Goal: Task Accomplishment & Management: Use online tool/utility

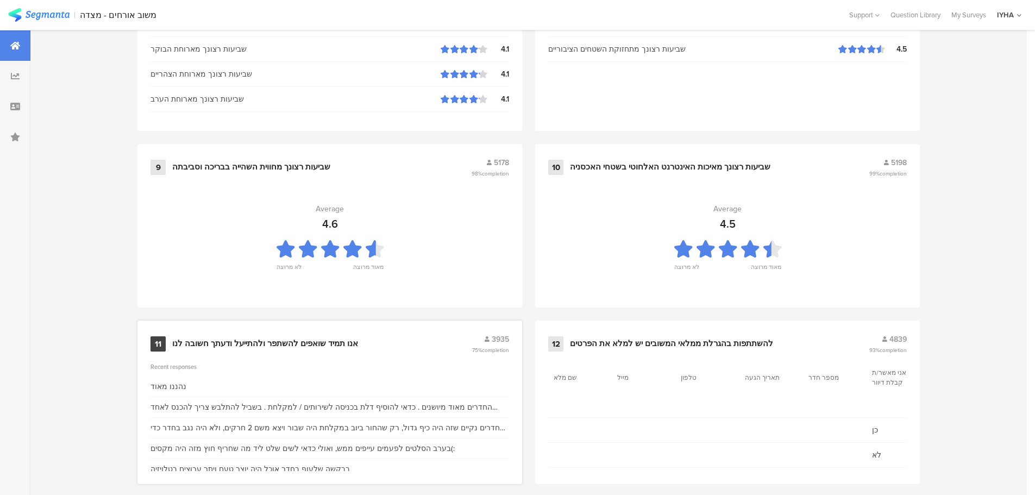
scroll to position [1099, 0]
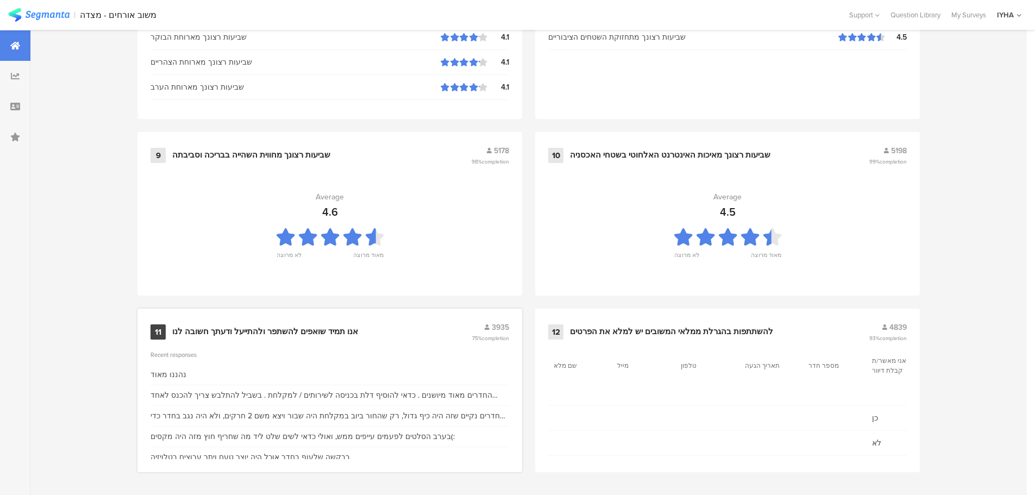
click at [294, 328] on div "אנו תמיד שואפים להשתפר ולהתייעל ודעתך חשובה לנו" at bounding box center [265, 332] width 186 height 11
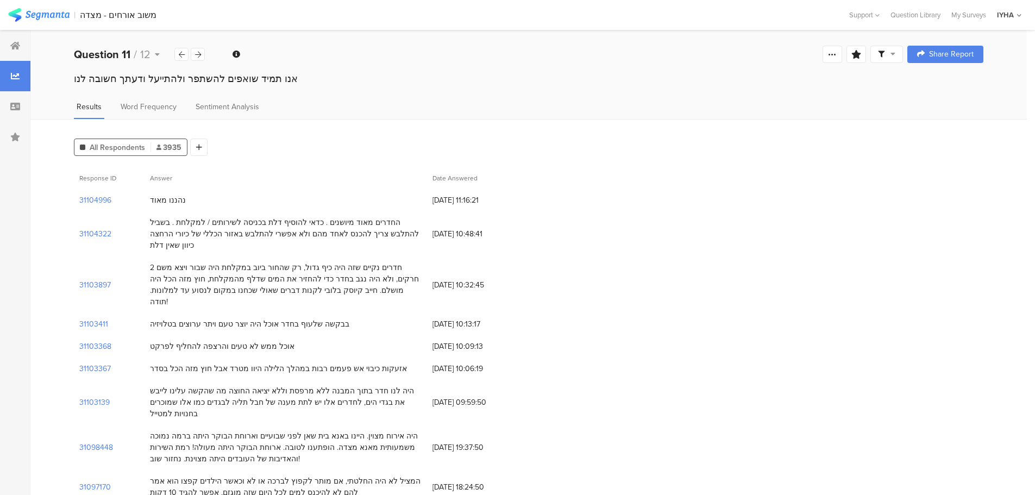
scroll to position [54, 0]
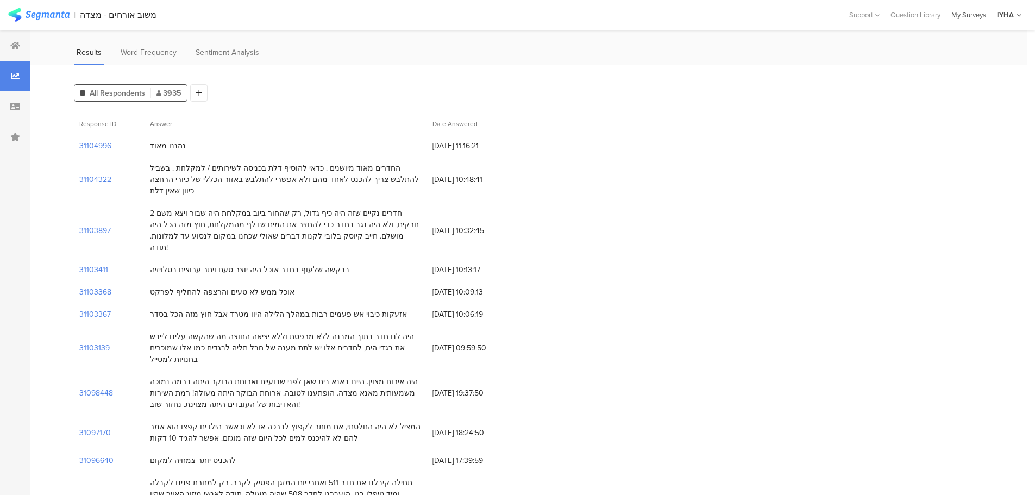
click at [968, 17] on div "My Surveys" at bounding box center [969, 15] width 46 height 10
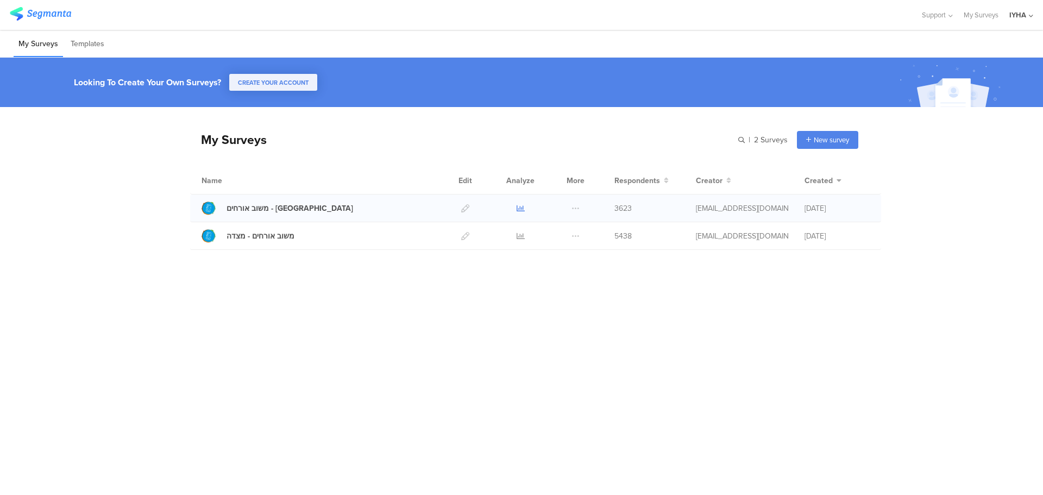
click at [520, 204] on icon at bounding box center [521, 208] width 8 height 8
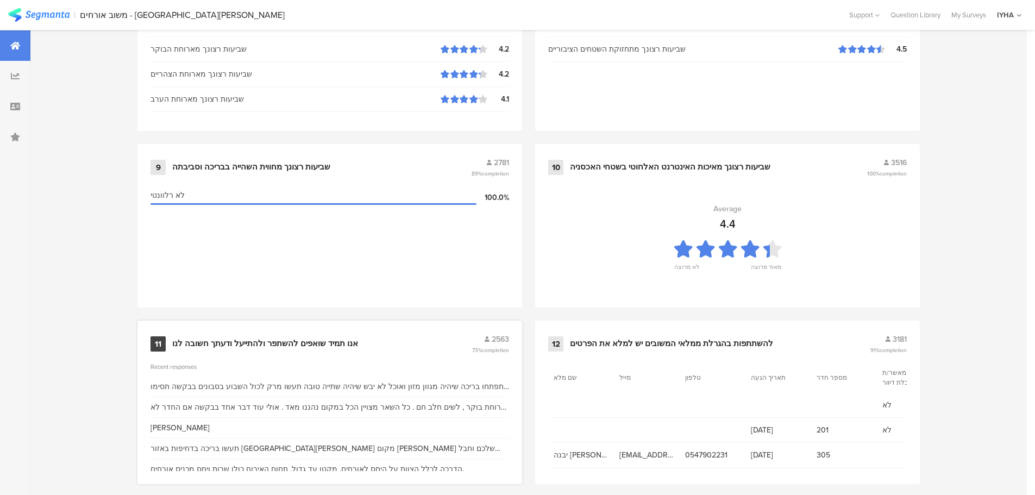
scroll to position [1099, 0]
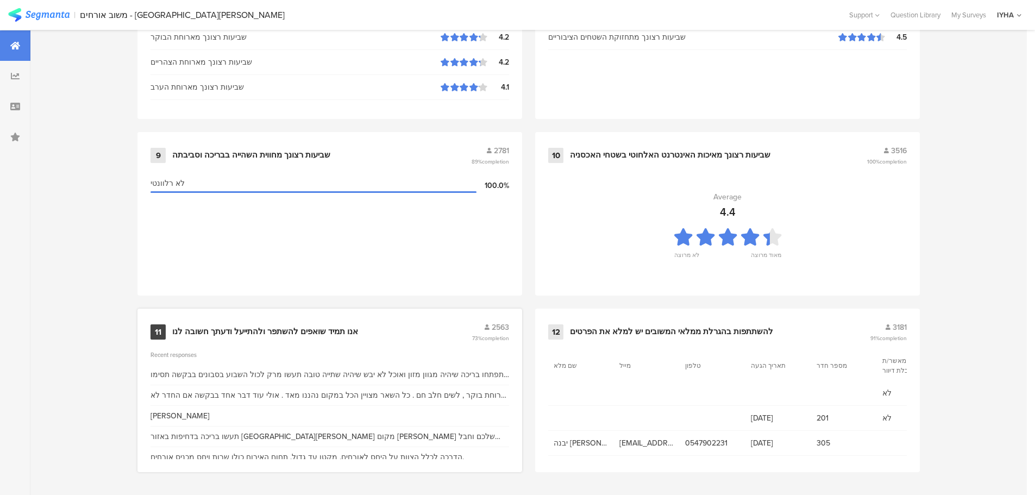
click at [331, 329] on div "אנו תמיד שואפים להשתפר ולהתייעל ודעתך חשובה לנו" at bounding box center [265, 332] width 186 height 11
